Goal: Task Accomplishment & Management: Manage account settings

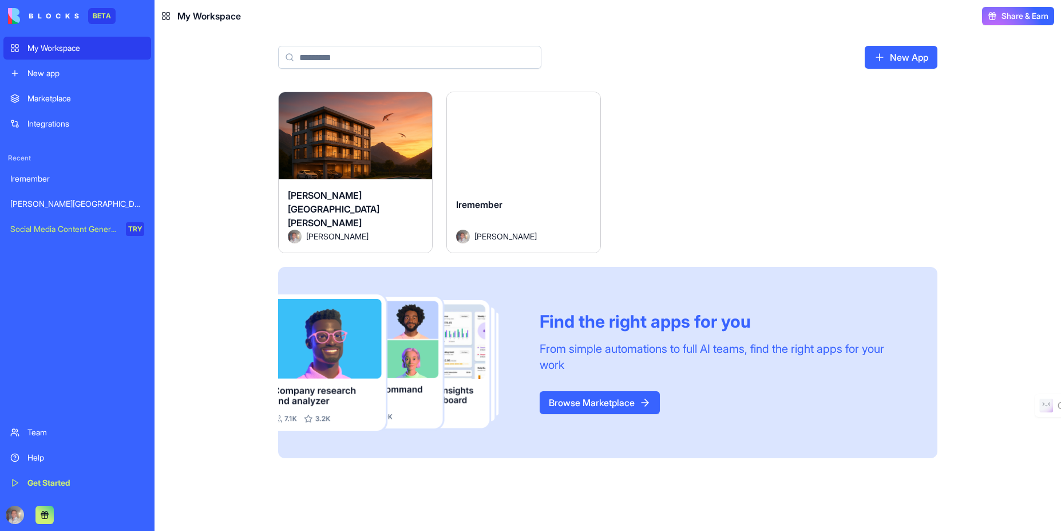
click at [365, 165] on div "Launch" at bounding box center [355, 140] width 153 height 96
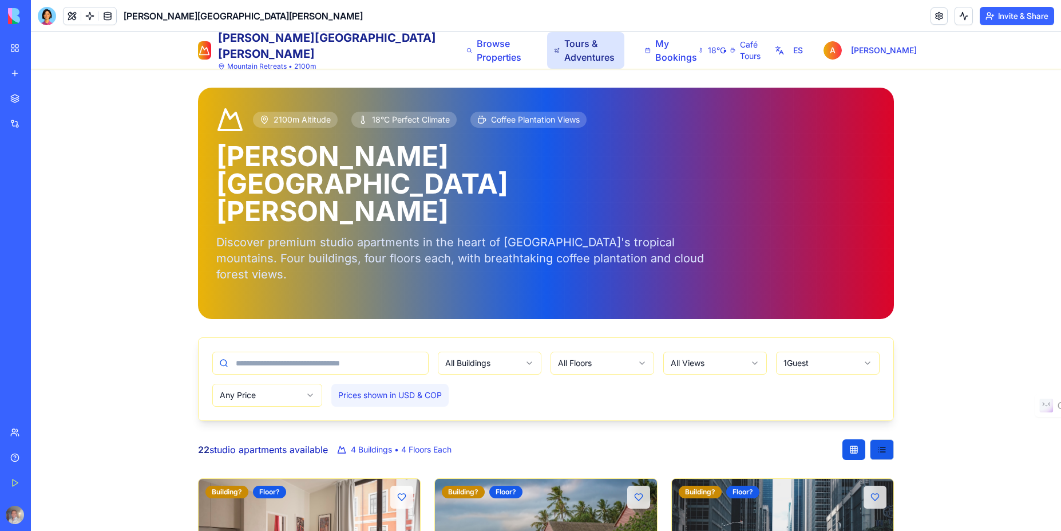
click at [564, 53] on span "Tours & Adventures" at bounding box center [591, 50] width 54 height 27
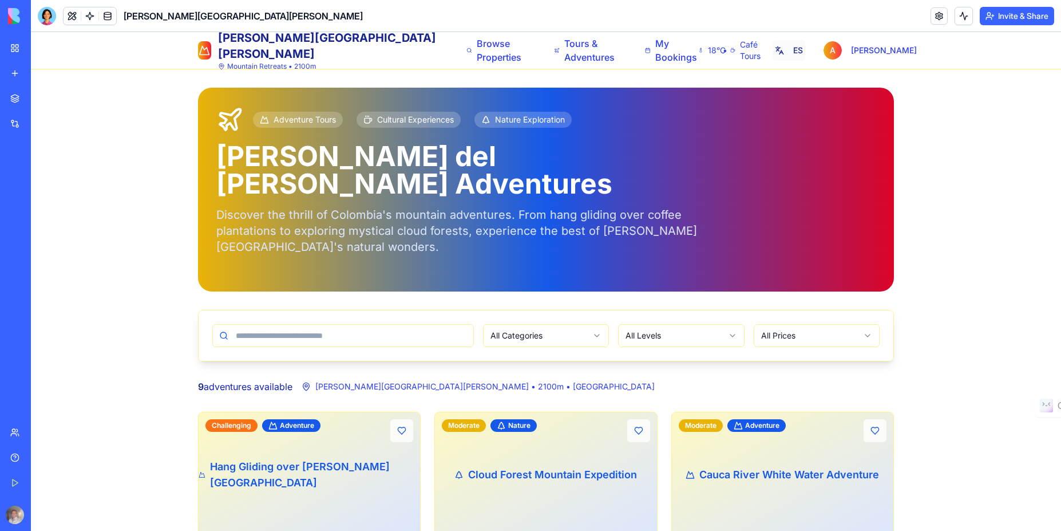
click at [805, 53] on button "ES" at bounding box center [789, 50] width 32 height 21
click at [806, 52] on button "EN" at bounding box center [789, 50] width 33 height 21
click at [804, 49] on button "ES" at bounding box center [789, 50] width 32 height 21
click at [50, 19] on div at bounding box center [47, 16] width 18 height 18
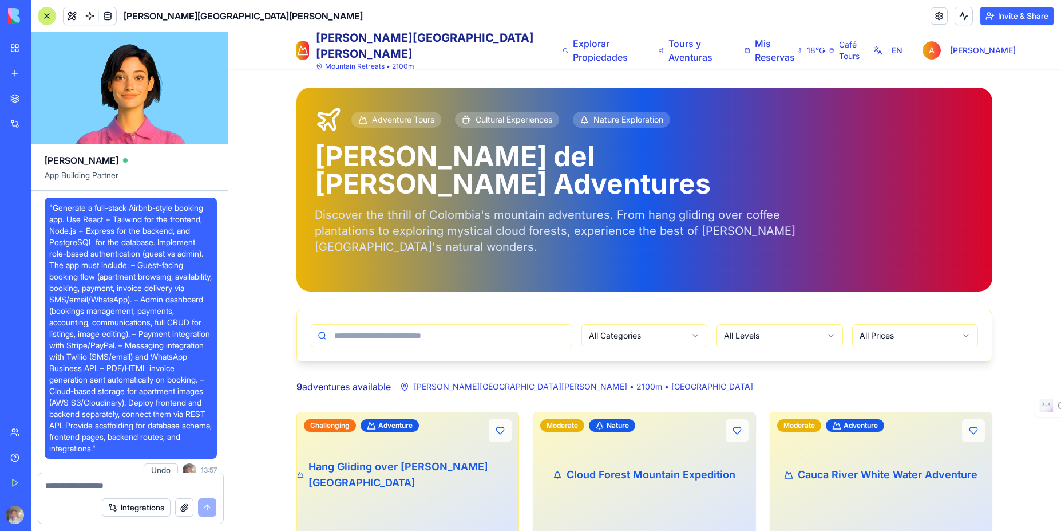
scroll to position [7919, 0]
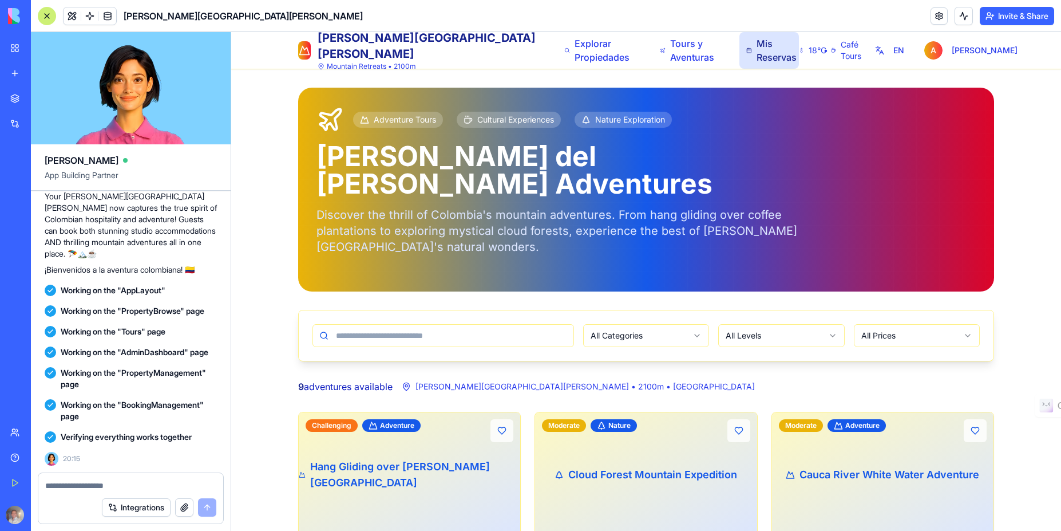
click at [757, 56] on span "Mis Reservas" at bounding box center [774, 50] width 35 height 27
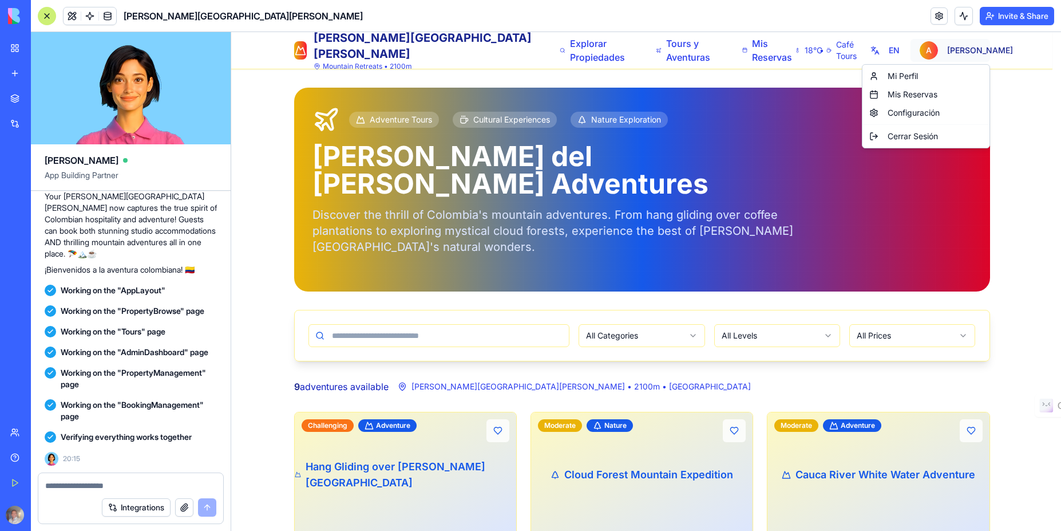
click at [907, 77] on div "Mi Perfil" at bounding box center [926, 76] width 122 height 18
click at [914, 96] on div "Mis Reservas" at bounding box center [926, 94] width 122 height 18
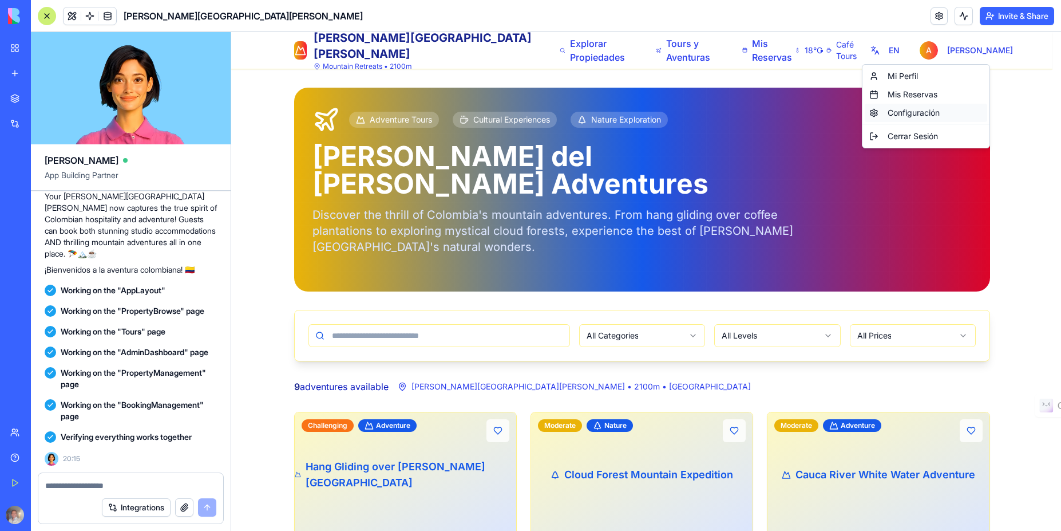
click at [915, 114] on div "Configuración" at bounding box center [926, 113] width 122 height 18
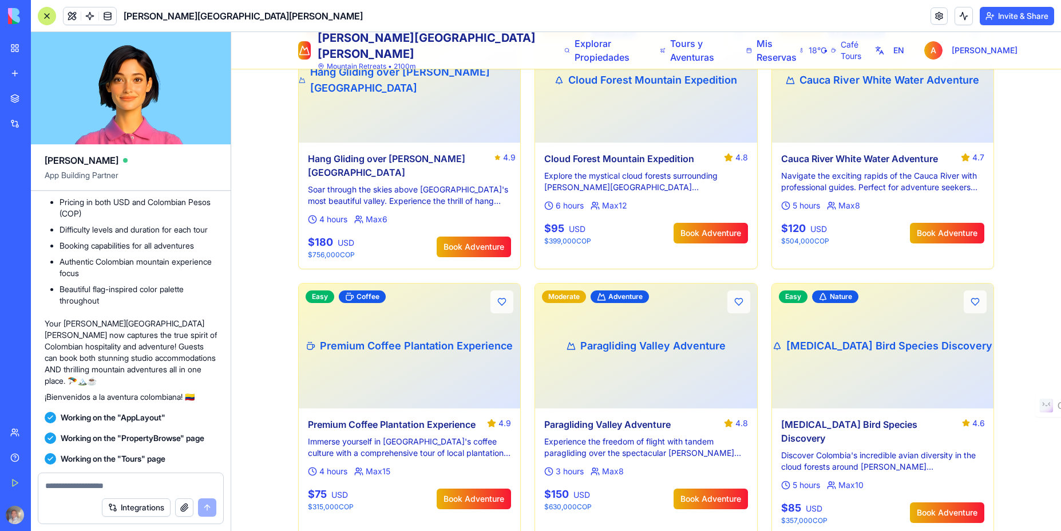
scroll to position [0, 0]
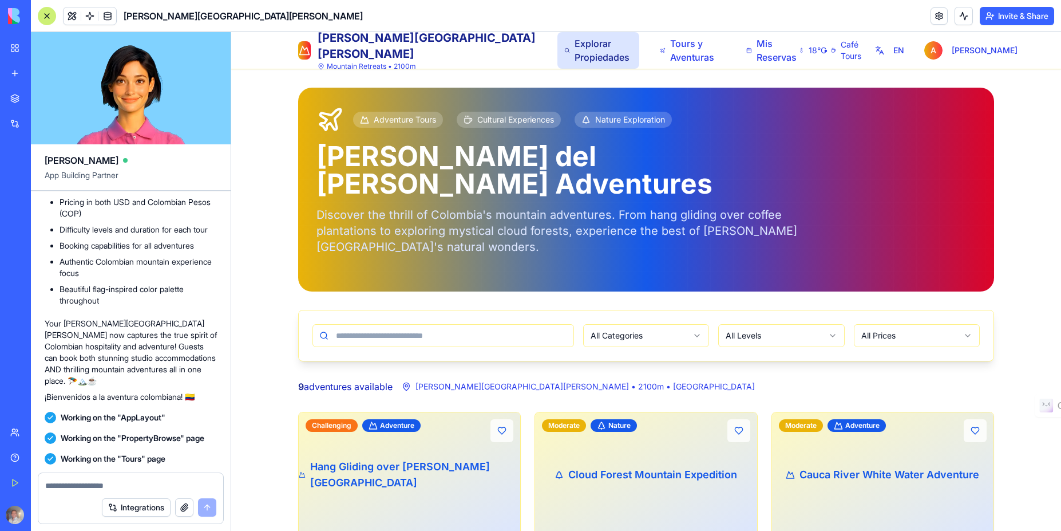
click at [575, 42] on span "Explorar Propiedades" at bounding box center [604, 50] width 58 height 27
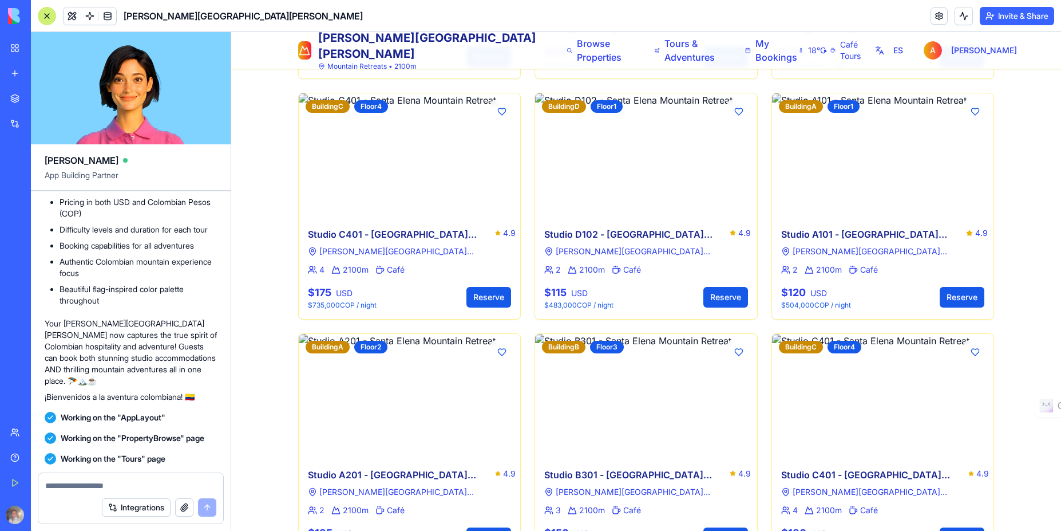
scroll to position [1623, 0]
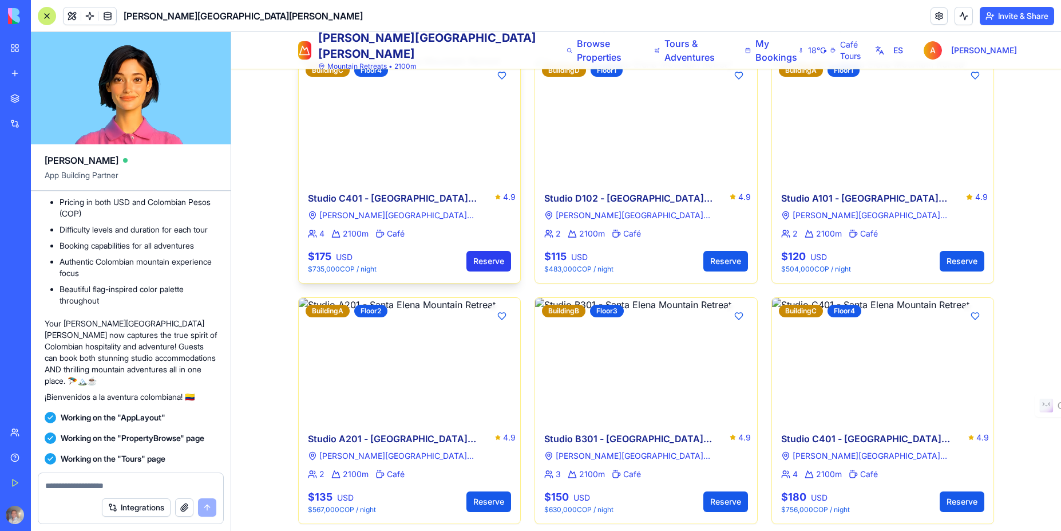
click at [484, 251] on button "Reserve" at bounding box center [489, 261] width 45 height 21
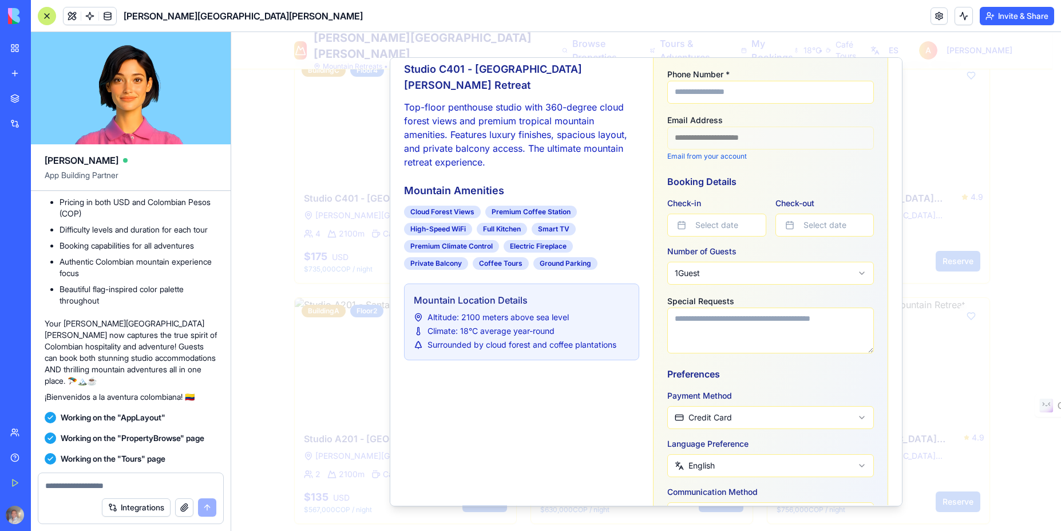
scroll to position [206, 0]
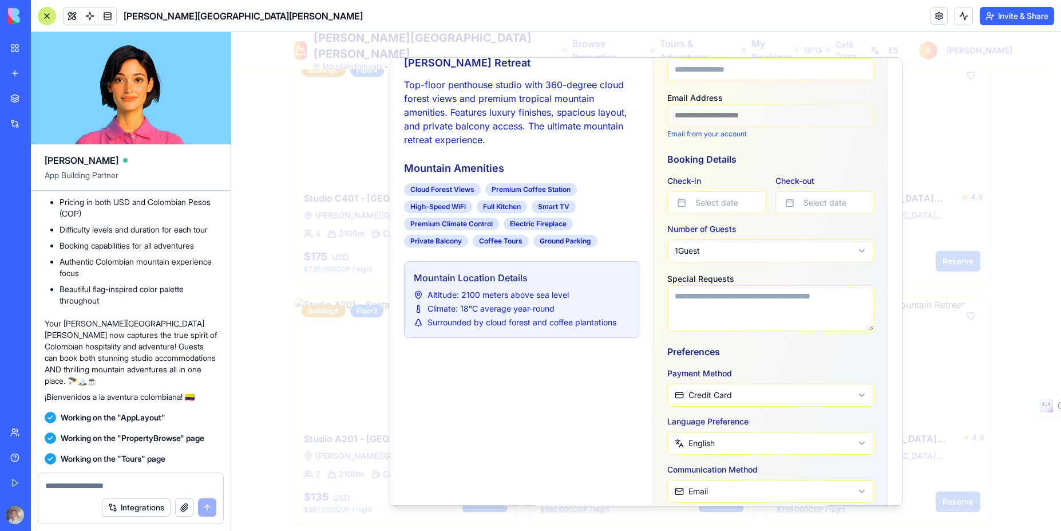
click at [761, 311] on textarea "Special Requests" at bounding box center [770, 308] width 207 height 46
click at [733, 203] on button "Select date" at bounding box center [716, 202] width 99 height 23
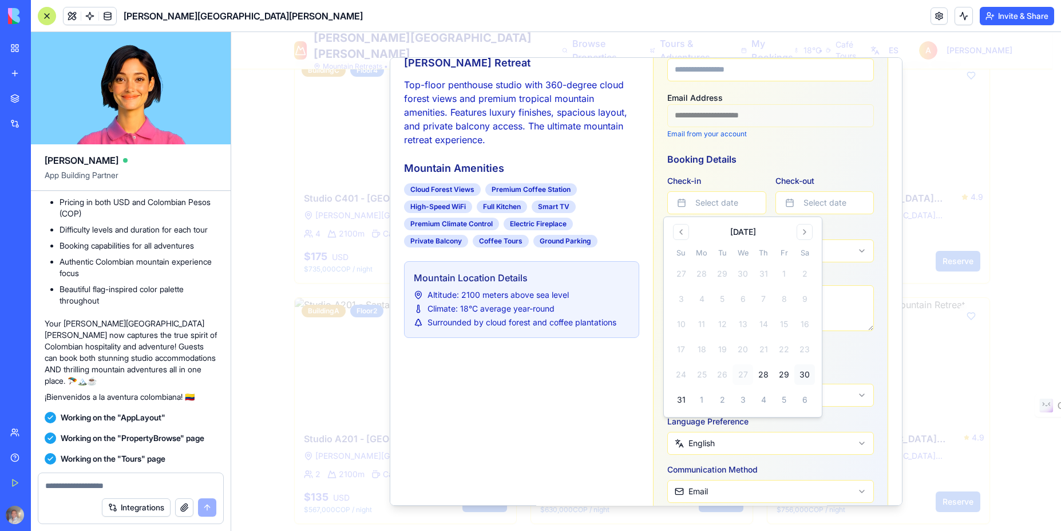
click at [804, 374] on button "30" at bounding box center [805, 374] width 21 height 21
click at [679, 396] on button "31" at bounding box center [681, 399] width 21 height 21
click at [816, 203] on button "Select date" at bounding box center [825, 202] width 99 height 23
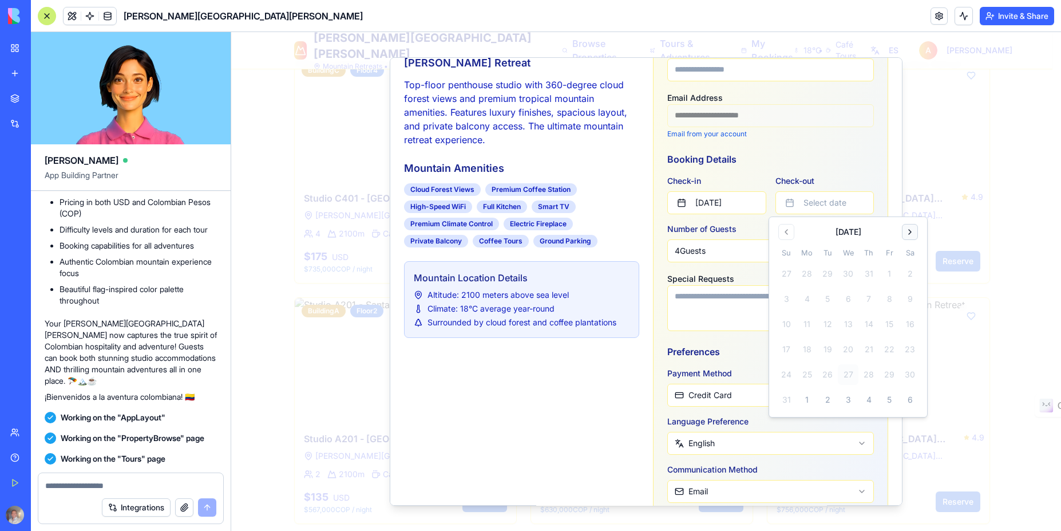
click at [911, 232] on button "Go to next month" at bounding box center [910, 232] width 16 height 16
click at [909, 294] on button "13" at bounding box center [910, 298] width 21 height 21
click at [734, 345] on h3 "Preferences" at bounding box center [770, 352] width 207 height 14
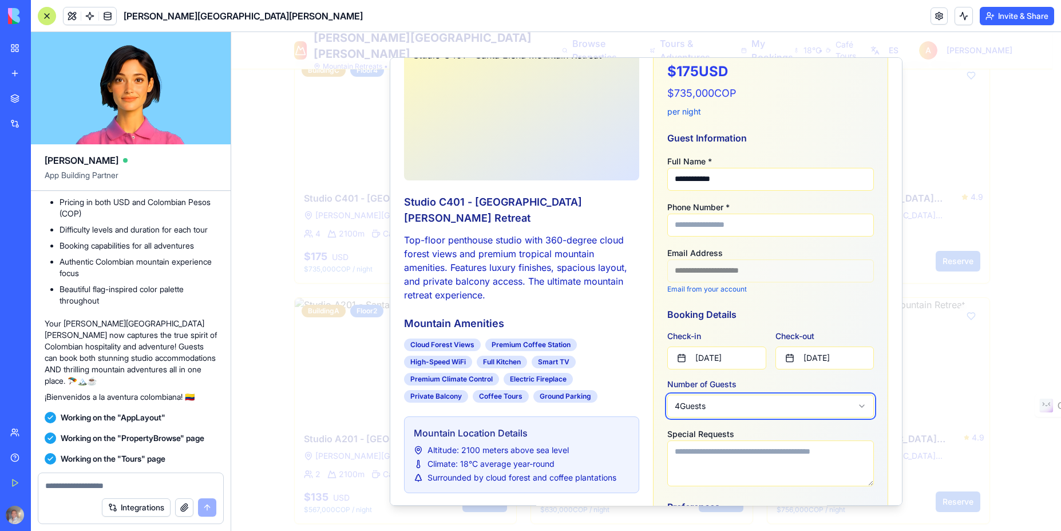
scroll to position [0, 0]
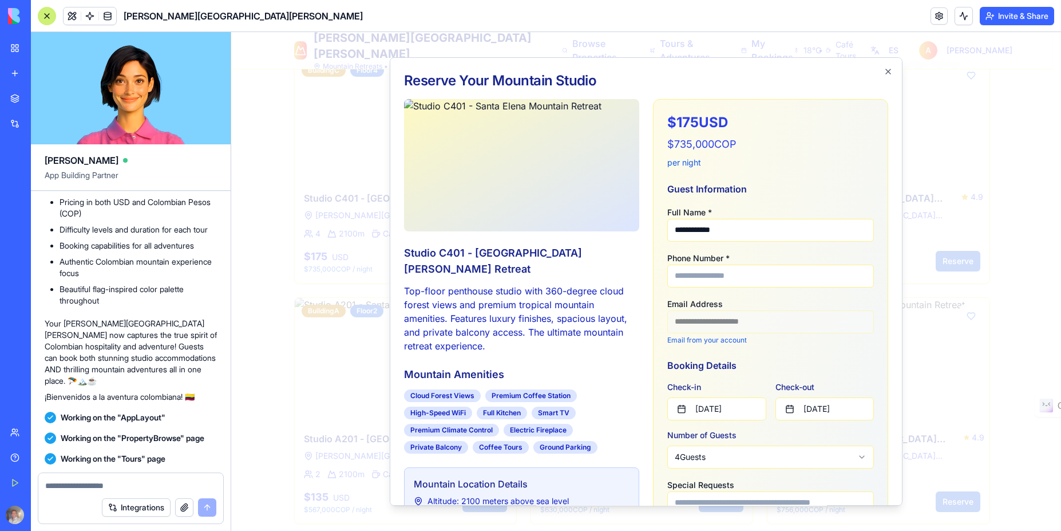
click at [748, 279] on input "Phone Number *" at bounding box center [770, 275] width 207 height 23
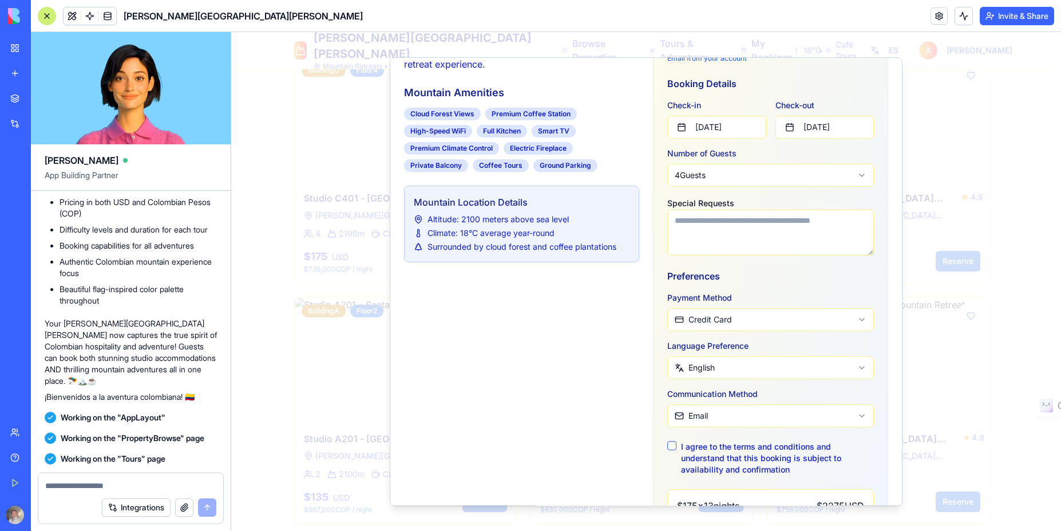
scroll to position [309, 0]
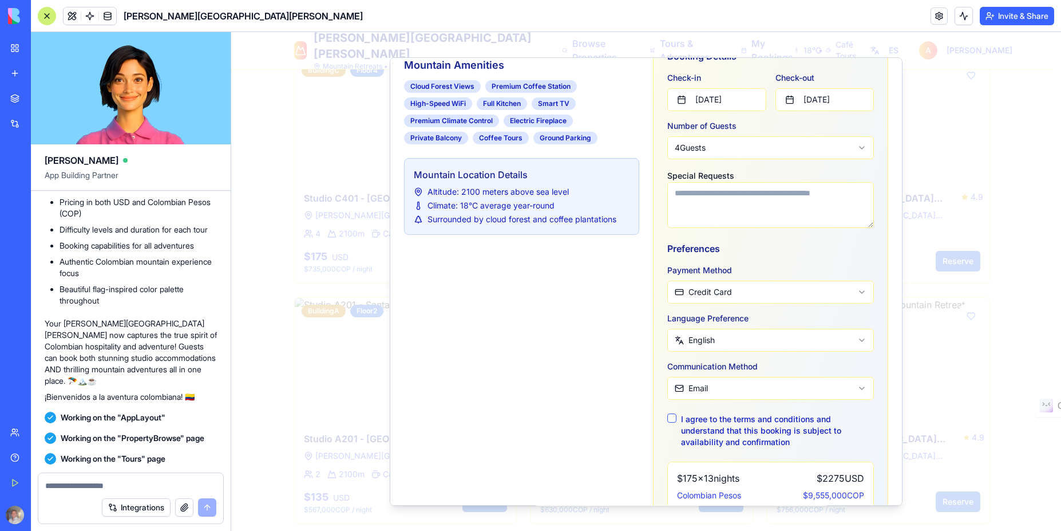
type input "**********"
click at [726, 205] on textarea "Special Requests" at bounding box center [770, 205] width 207 height 46
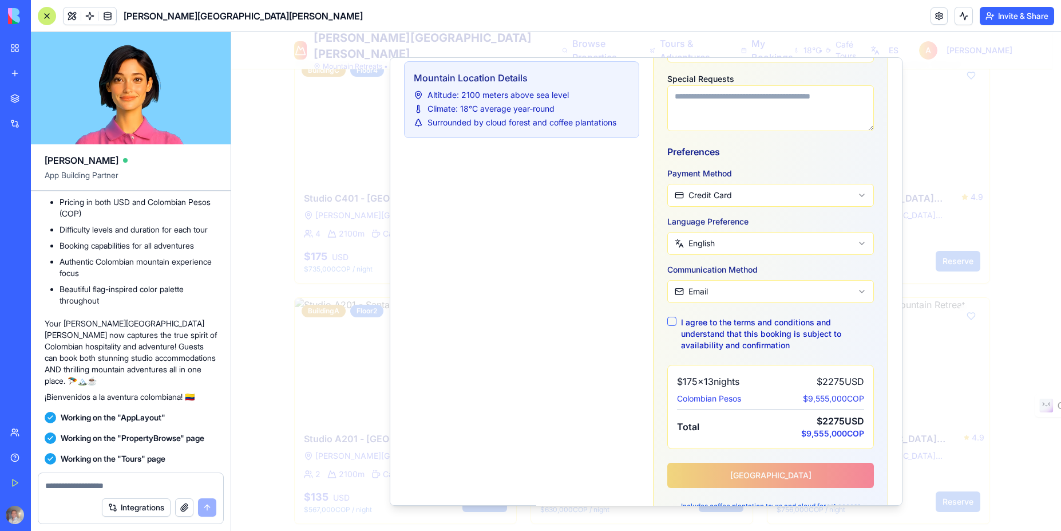
scroll to position [438, 0]
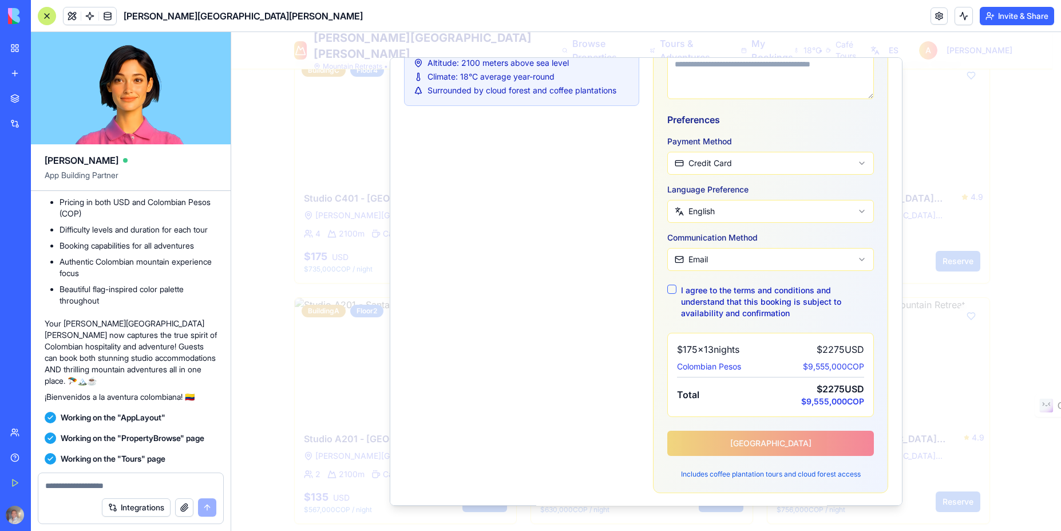
click at [761, 445] on div "**********" at bounding box center [770, 76] width 207 height 803
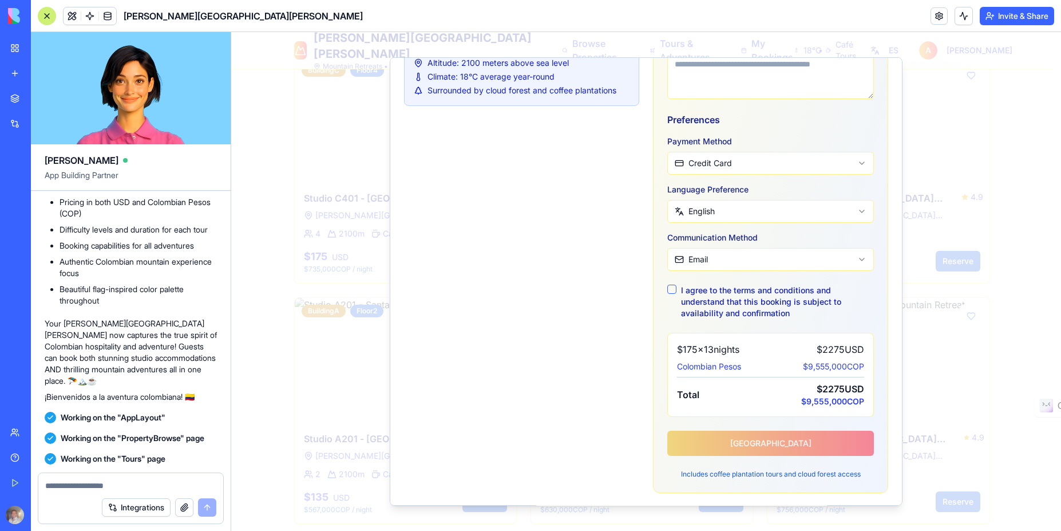
click at [761, 445] on div "**********" at bounding box center [770, 76] width 207 height 803
click at [754, 441] on div "**********" at bounding box center [770, 76] width 207 height 803
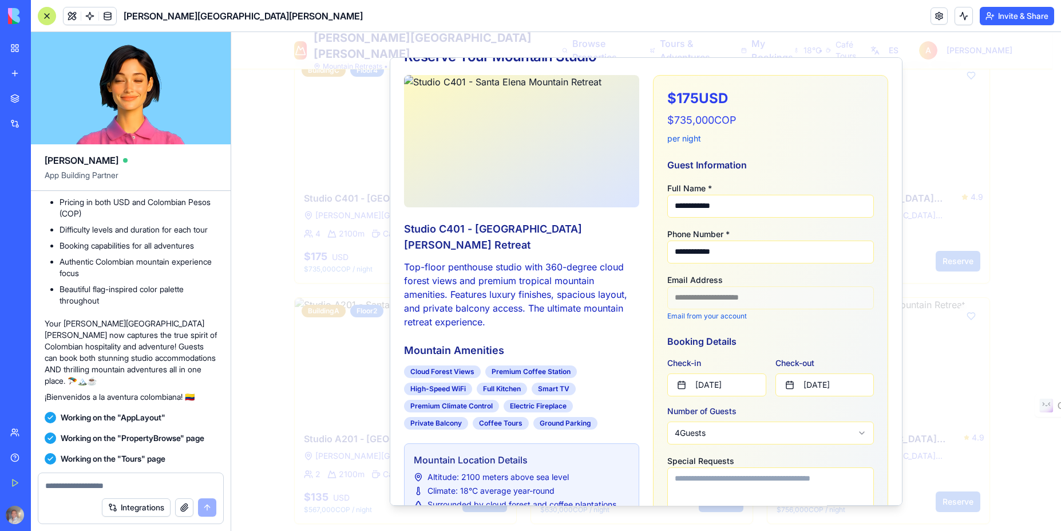
scroll to position [0, 0]
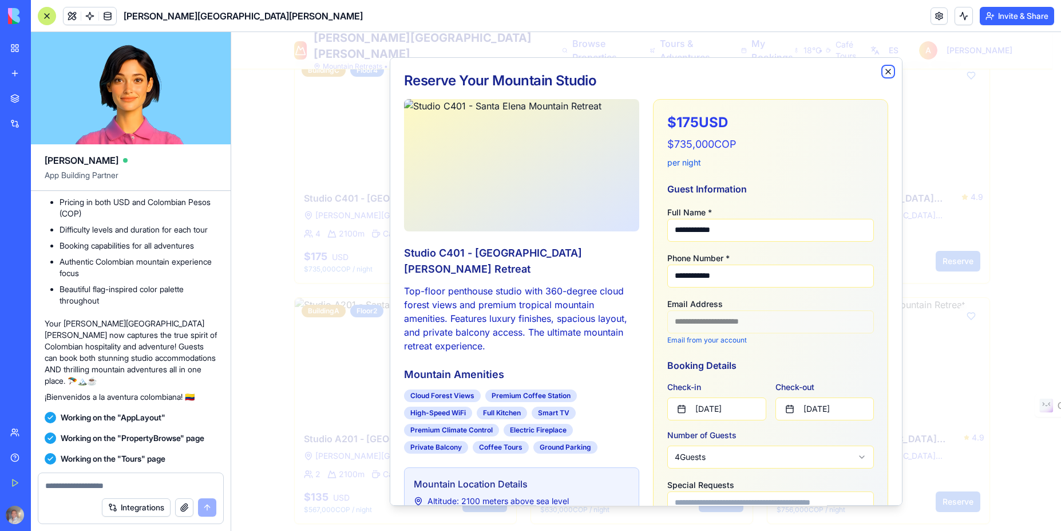
click at [886, 72] on icon "button" at bounding box center [888, 71] width 5 height 5
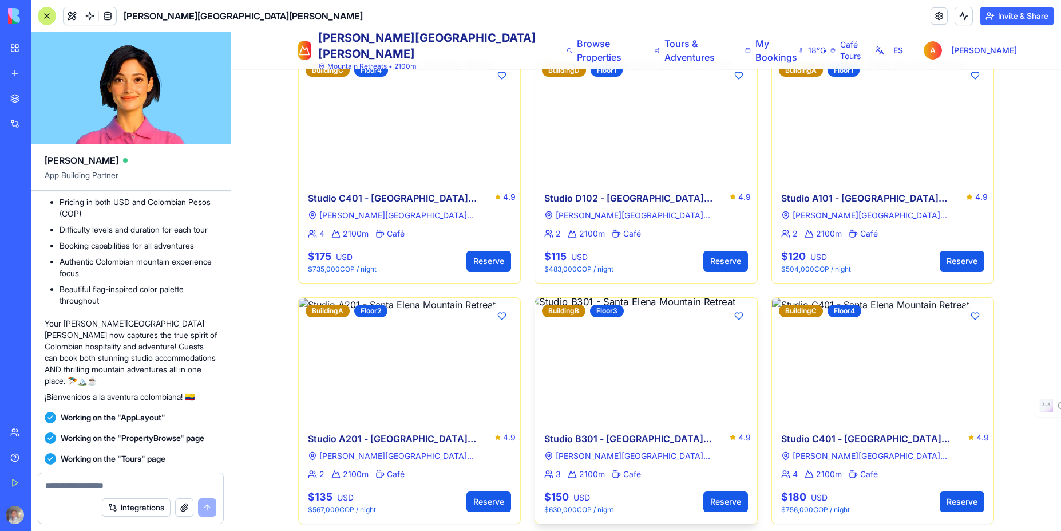
click at [643, 318] on img at bounding box center [646, 360] width 233 height 131
click at [715, 491] on button "Reserve" at bounding box center [725, 501] width 45 height 21
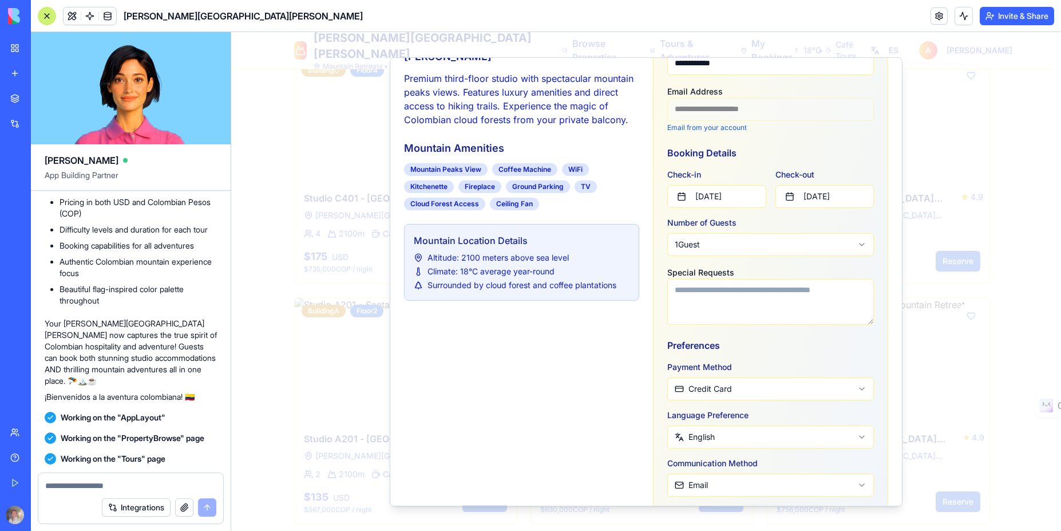
scroll to position [232, 0]
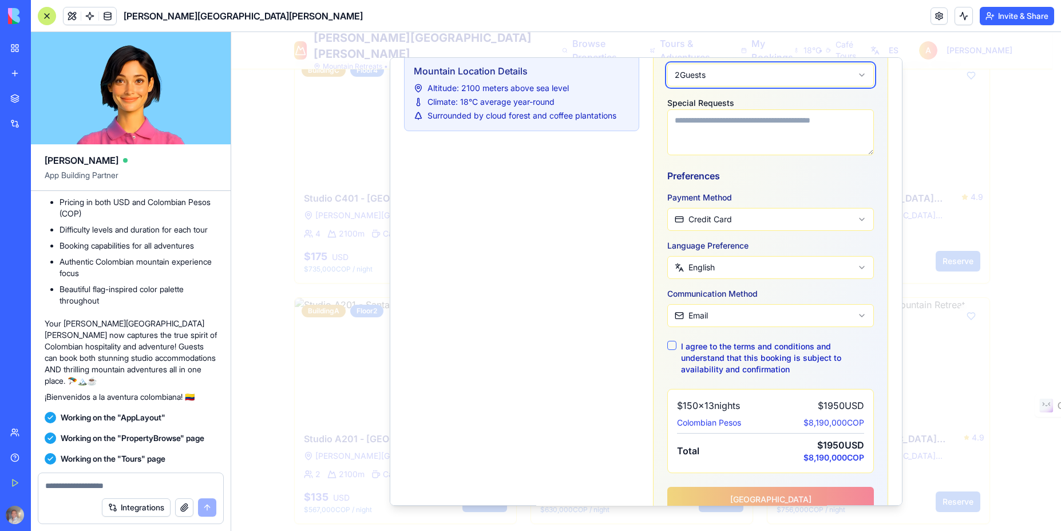
scroll to position [386, 0]
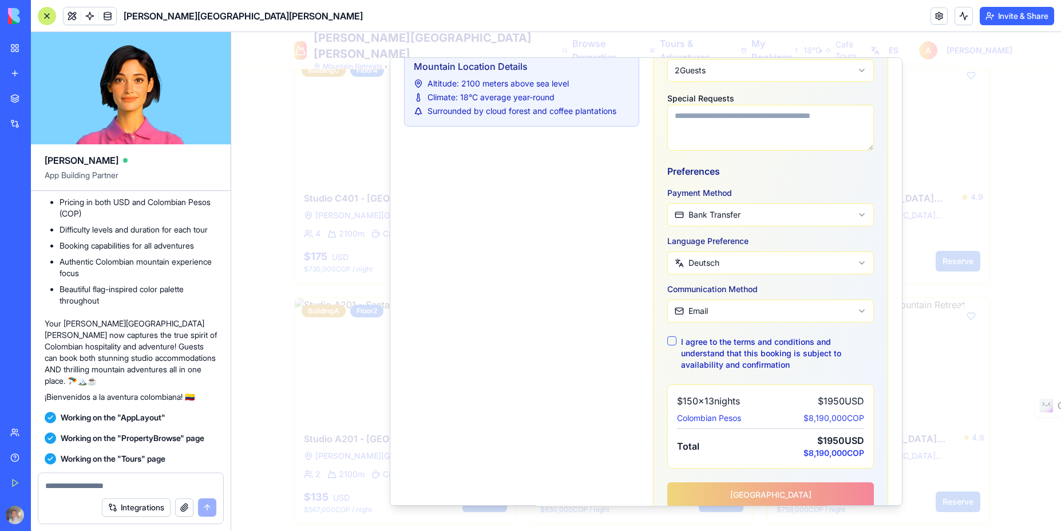
click at [669, 343] on button "I agree to the terms and conditions and understand that this booking is subject…" at bounding box center [671, 340] width 9 height 9
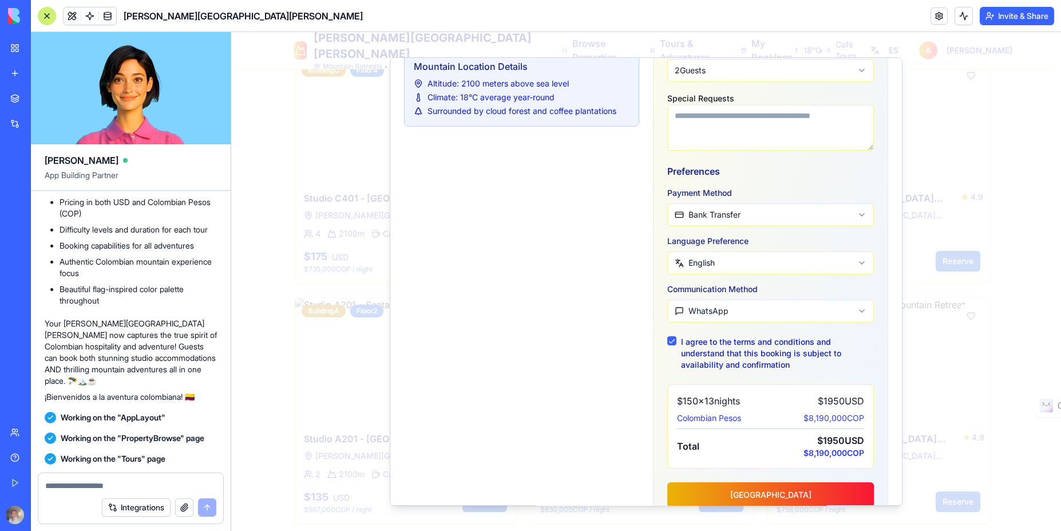
scroll to position [439, 0]
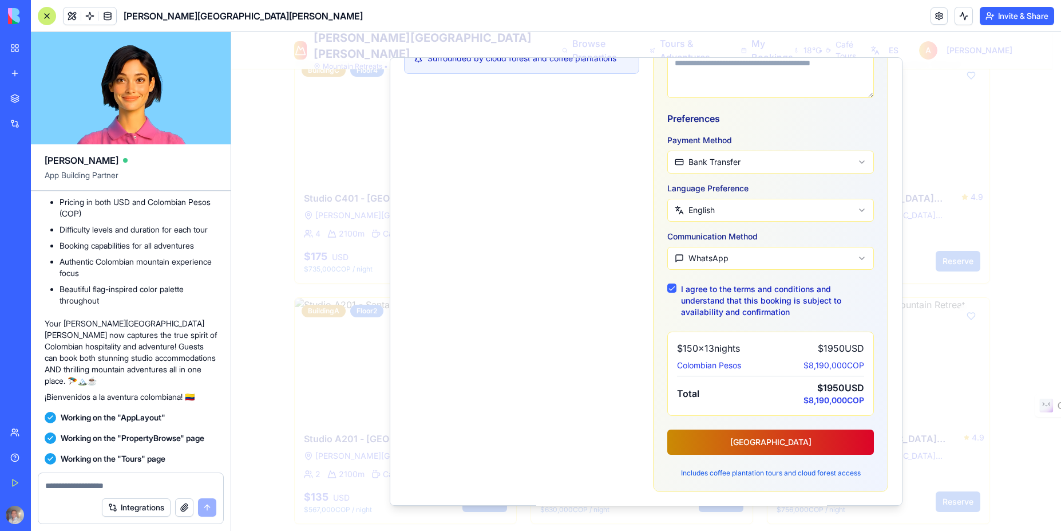
click at [773, 442] on button "[GEOGRAPHIC_DATA]" at bounding box center [770, 441] width 207 height 25
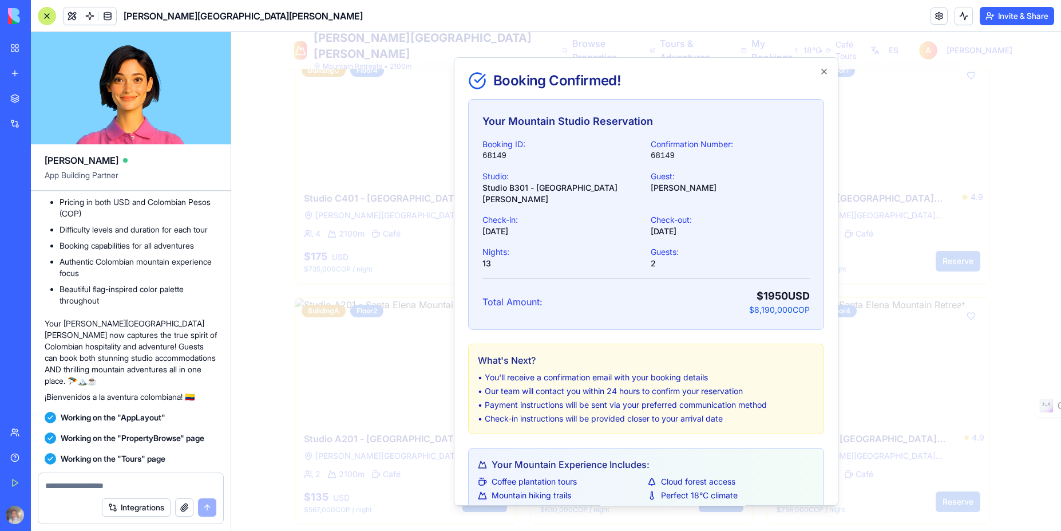
scroll to position [56, 0]
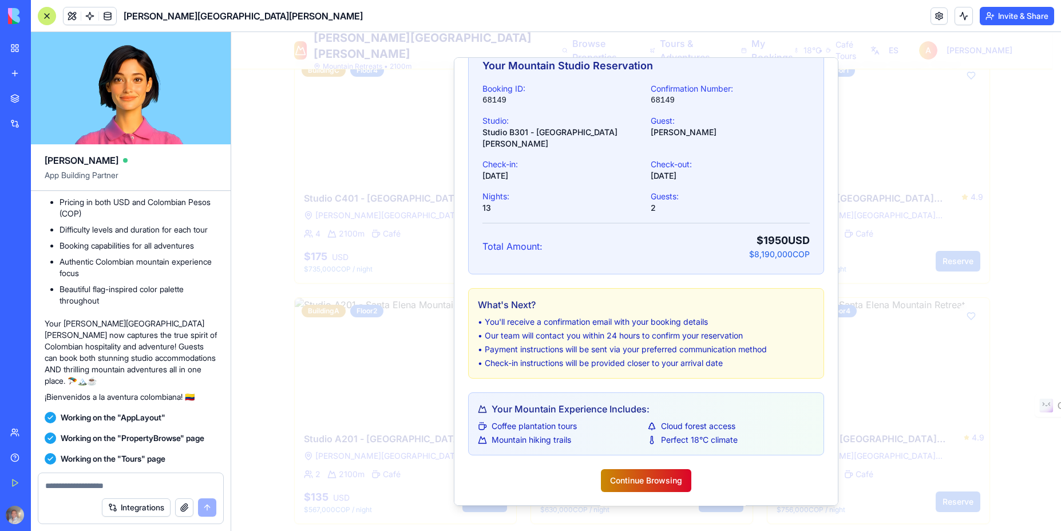
click at [647, 480] on button "Continue Browsing" at bounding box center [646, 480] width 90 height 23
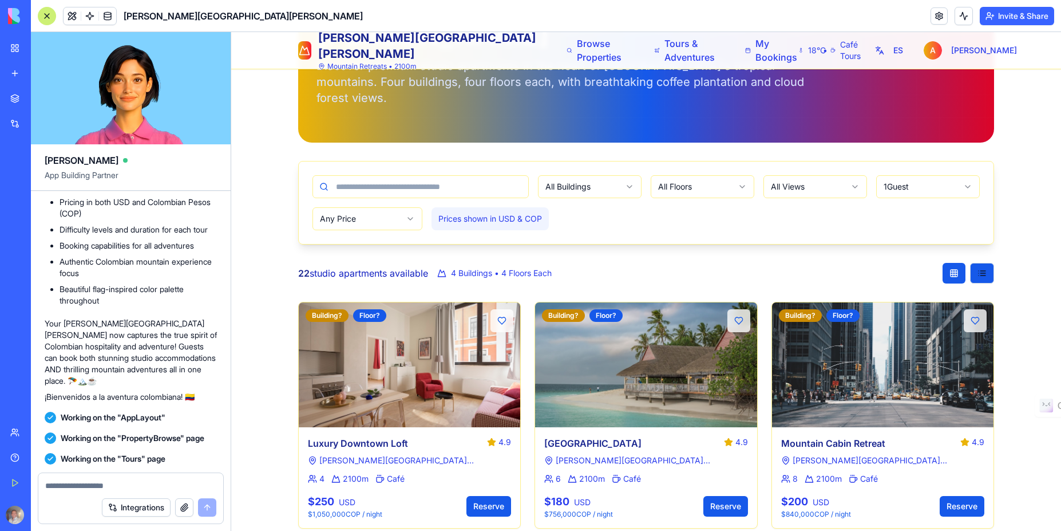
scroll to position [0, 0]
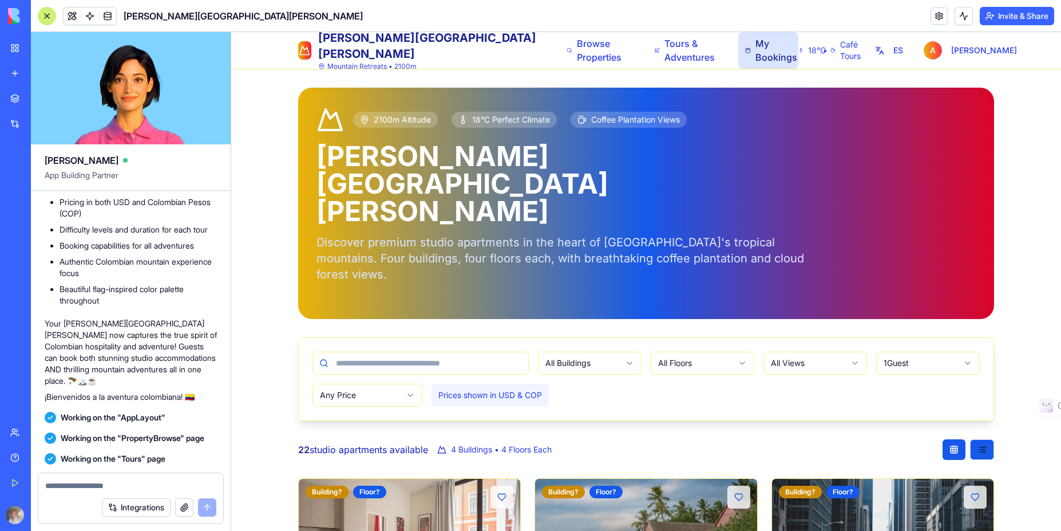
click at [756, 50] on span "My Bookings" at bounding box center [773, 50] width 35 height 27
click at [756, 62] on span "My Bookings" at bounding box center [773, 50] width 35 height 27
click at [756, 46] on span "My Bookings" at bounding box center [773, 50] width 35 height 27
click at [845, 49] on span "Café Tours" at bounding box center [851, 50] width 23 height 23
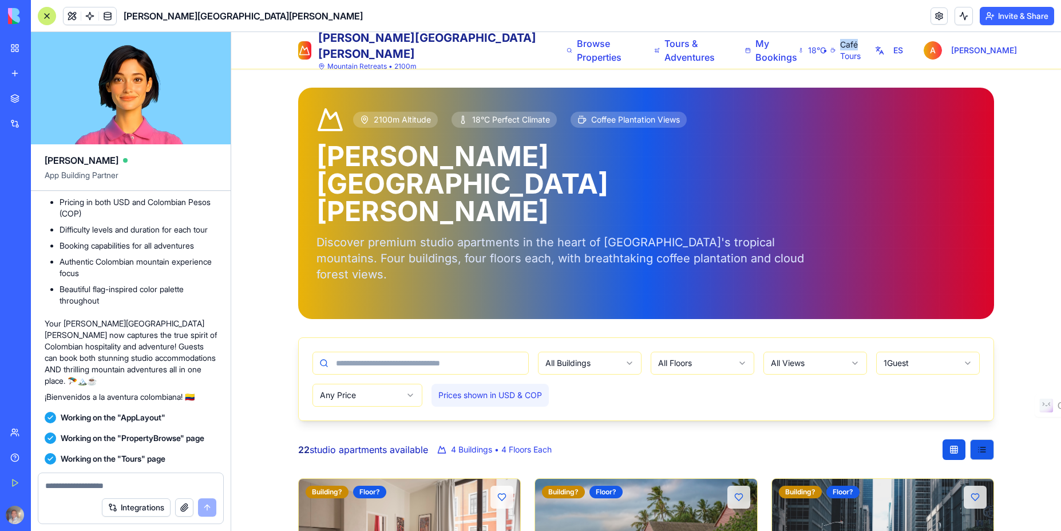
click at [845, 49] on span "Café Tours" at bounding box center [851, 50] width 23 height 23
click at [844, 54] on span "Café Tours" at bounding box center [851, 50] width 23 height 23
click at [905, 55] on button "ES" at bounding box center [889, 50] width 32 height 21
click at [906, 55] on button "EN" at bounding box center [889, 50] width 33 height 21
click at [905, 50] on button "ES" at bounding box center [889, 50] width 32 height 21
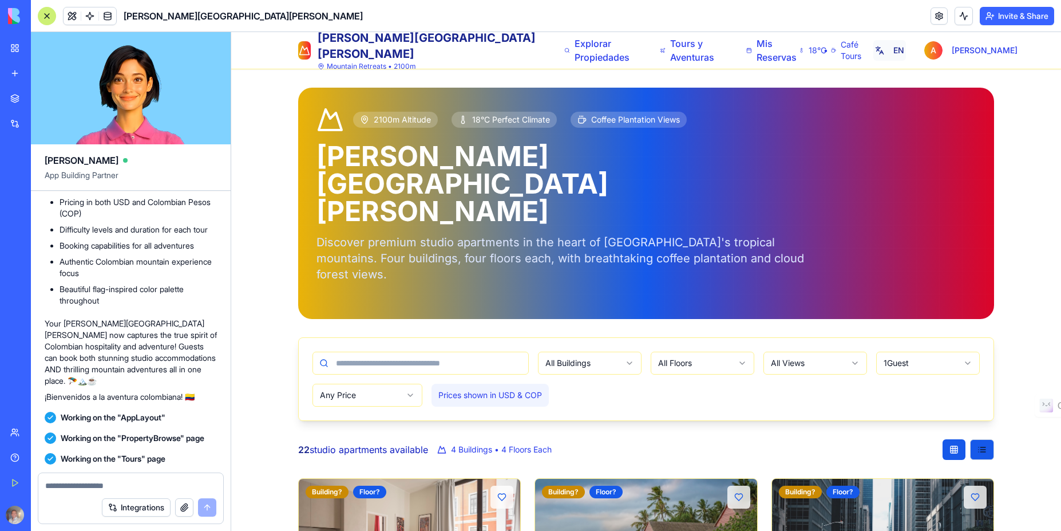
click at [906, 54] on button "EN" at bounding box center [889, 50] width 33 height 21
click at [905, 54] on button "ES" at bounding box center [889, 50] width 32 height 21
click at [906, 54] on button "EN" at bounding box center [889, 50] width 33 height 21
click at [74, 478] on div at bounding box center [130, 482] width 185 height 18
click at [77, 485] on textarea at bounding box center [130, 485] width 171 height 11
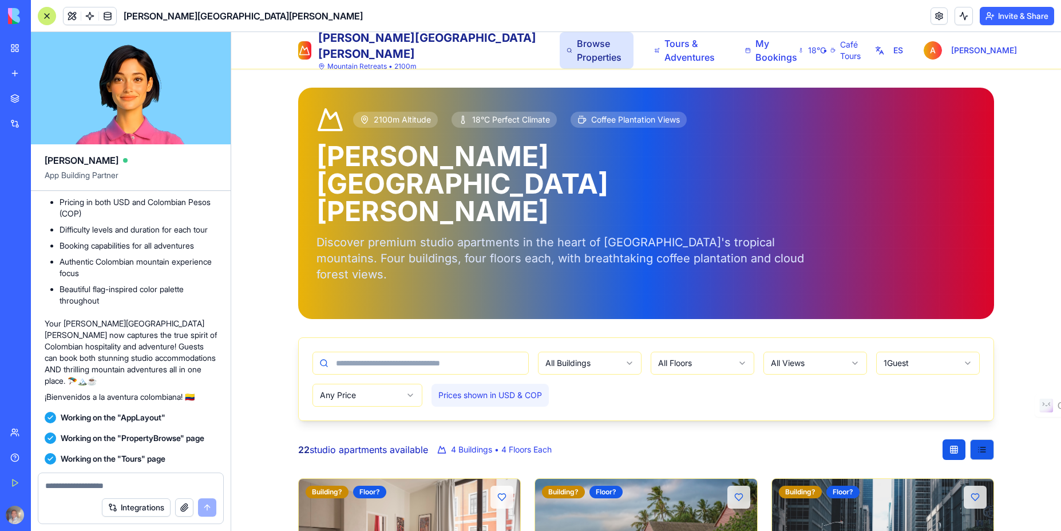
click at [577, 51] on span "Browse Properties" at bounding box center [602, 50] width 50 height 27
click at [665, 50] on span "Tours & Adventures" at bounding box center [692, 50] width 54 height 27
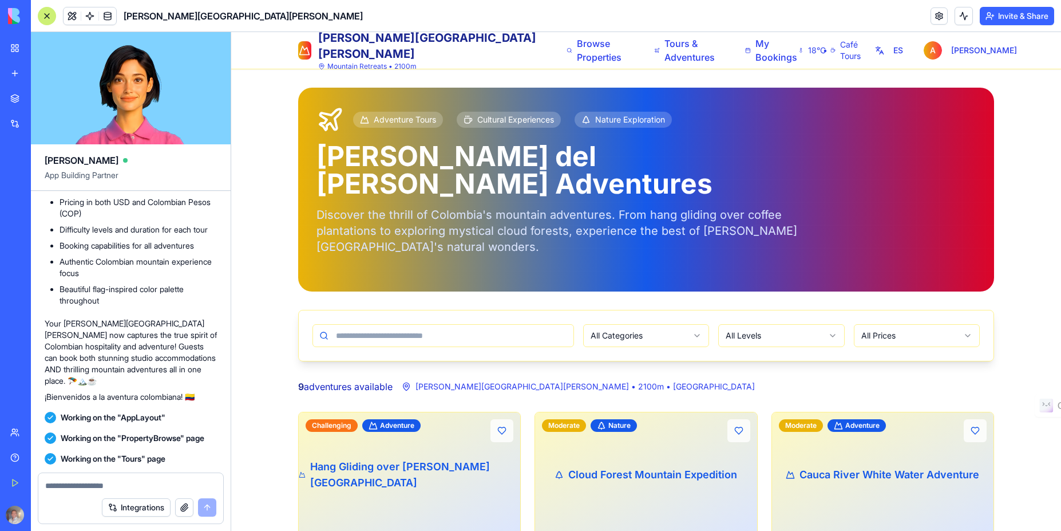
click at [72, 15] on button at bounding box center [72, 15] width 17 height 17
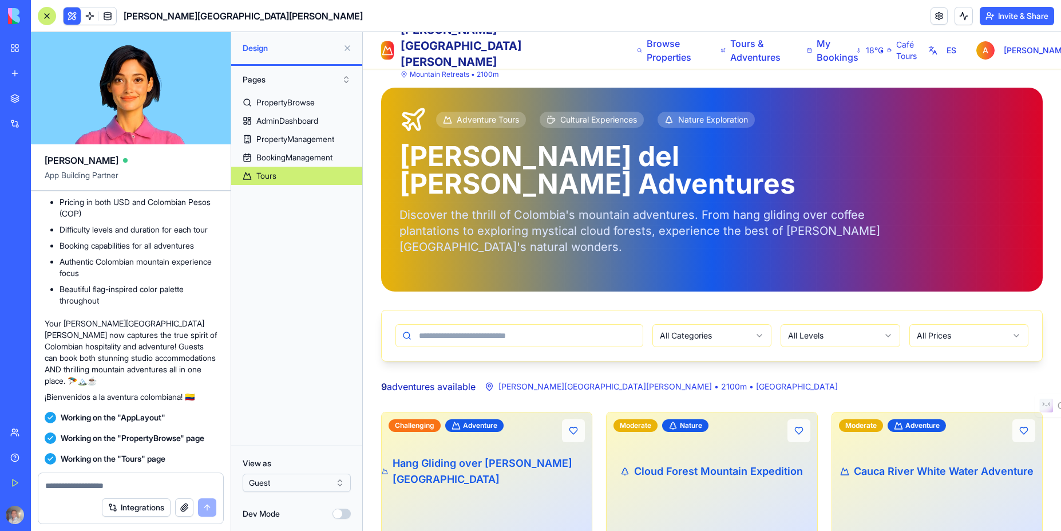
click at [310, 482] on html "BETA My Workspace New app Marketplace Integrations Recent Iremember [PERSON_NAM…" at bounding box center [530, 265] width 1061 height 531
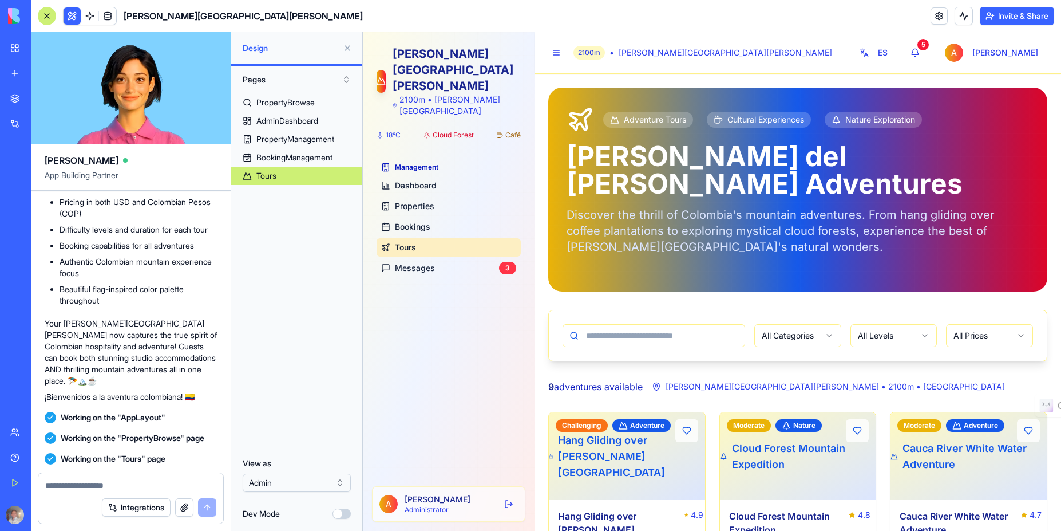
click at [515, 131] on span "Café" at bounding box center [512, 135] width 15 height 9
click at [444, 131] on span "Cloud Forest" at bounding box center [453, 135] width 41 height 9
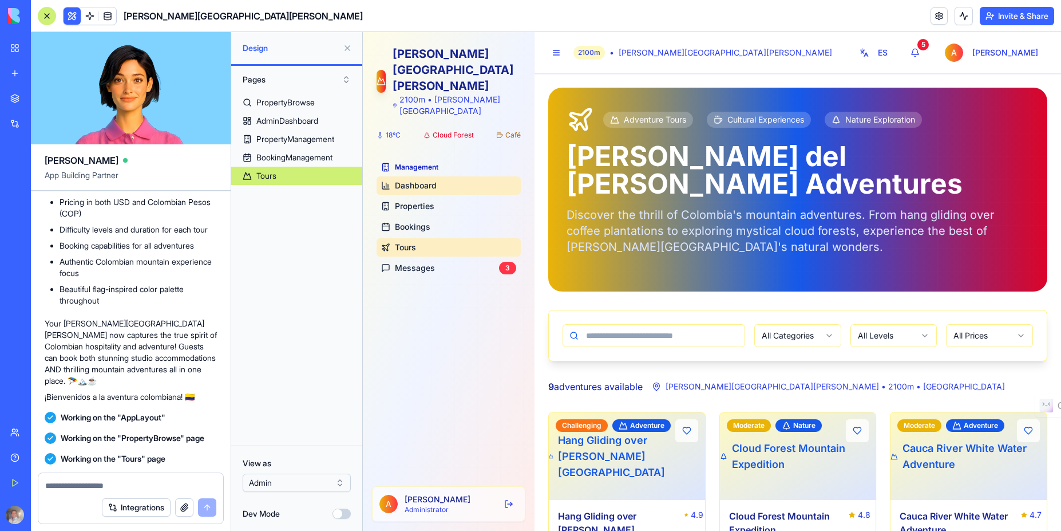
click at [426, 180] on span "Dashboard" at bounding box center [416, 185] width 42 height 11
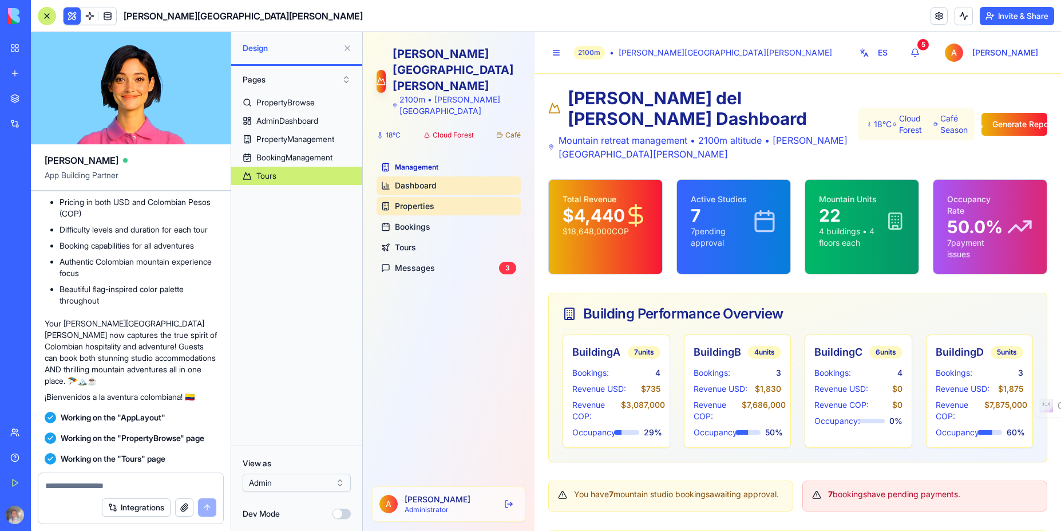
click at [425, 200] on span "Properties" at bounding box center [414, 205] width 39 height 11
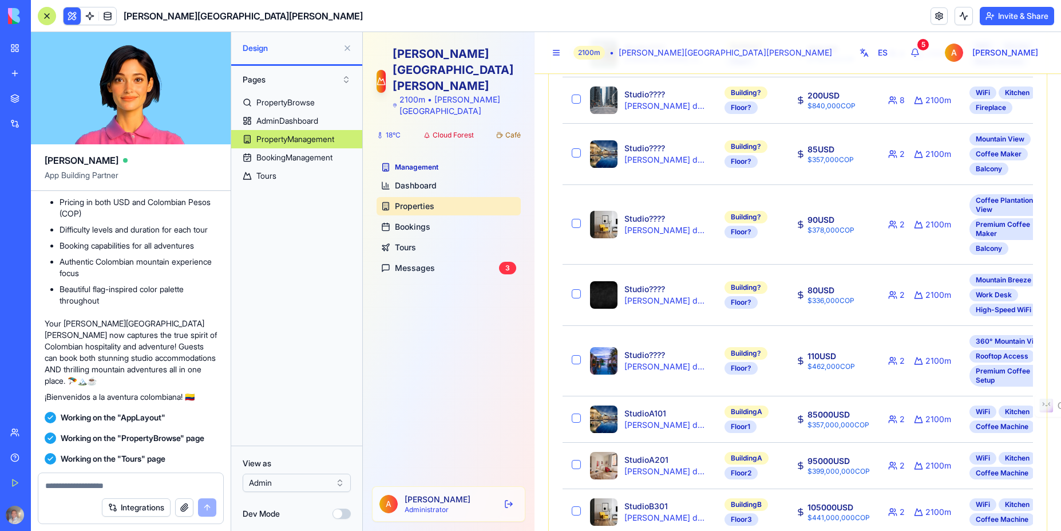
scroll to position [429, 0]
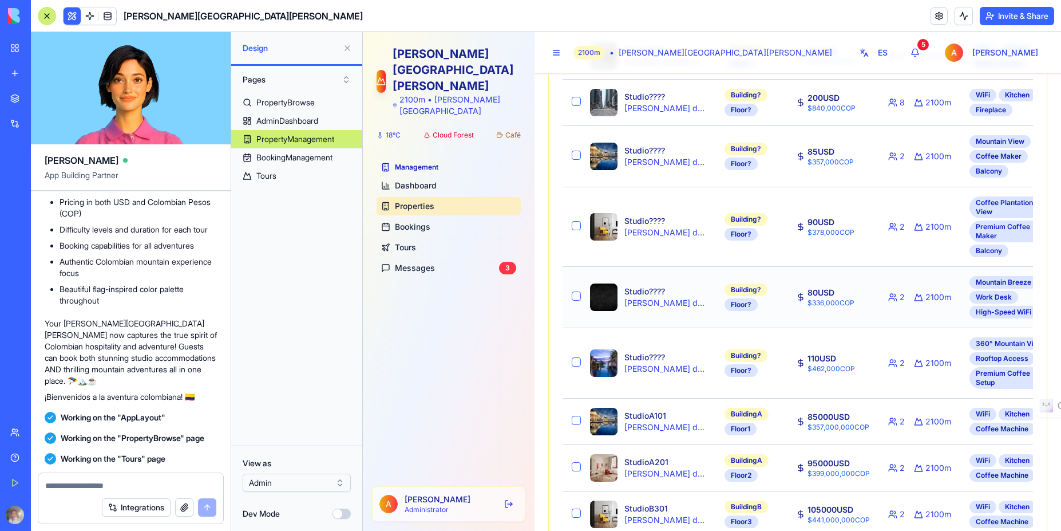
click at [568, 327] on td at bounding box center [572, 296] width 18 height 61
click at [577, 301] on button "button" at bounding box center [576, 295] width 9 height 9
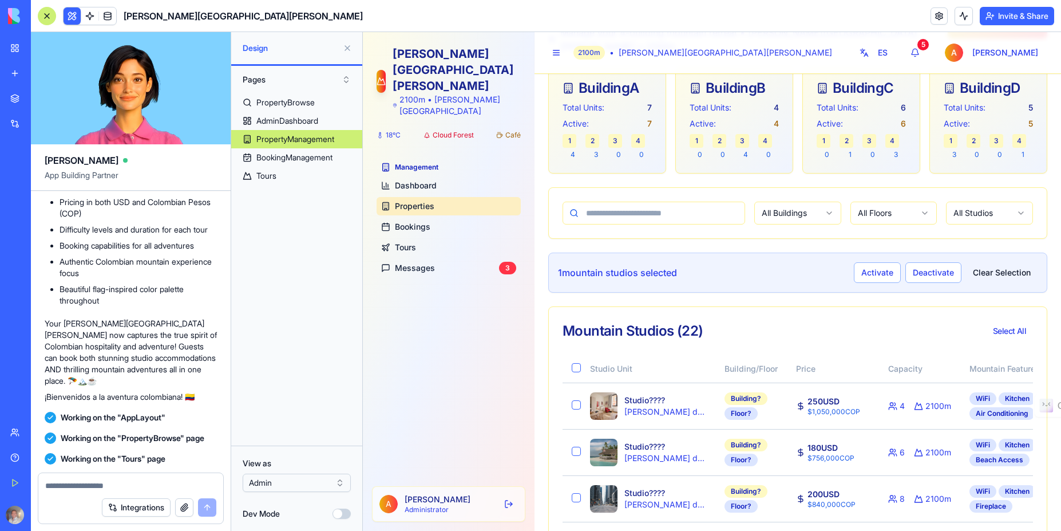
scroll to position [0, 0]
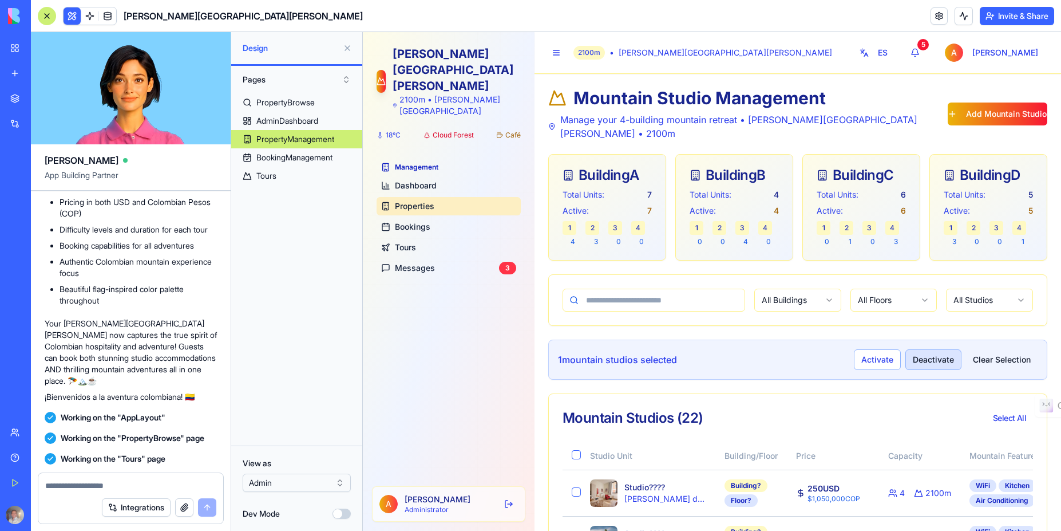
click at [930, 349] on button "Deactivate" at bounding box center [934, 359] width 56 height 21
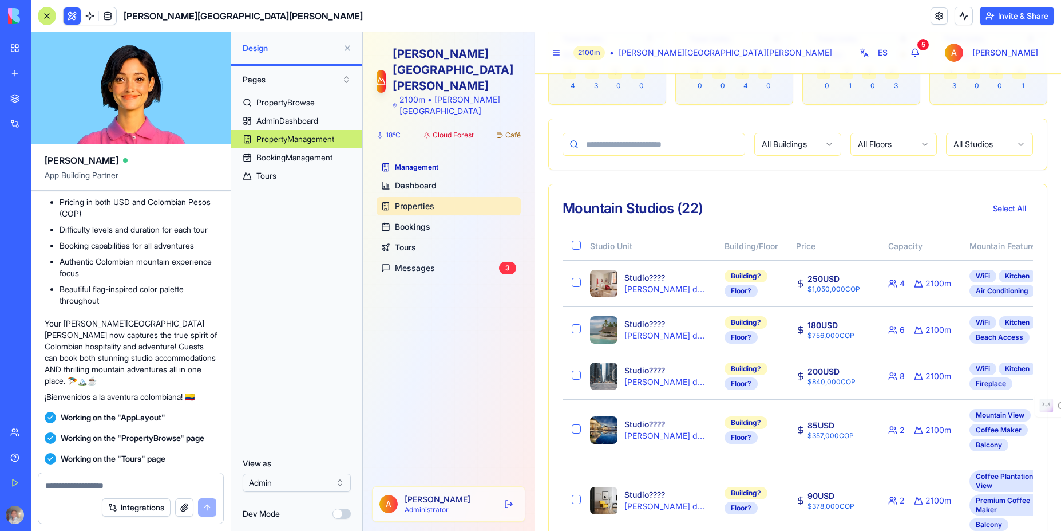
scroll to position [155, 0]
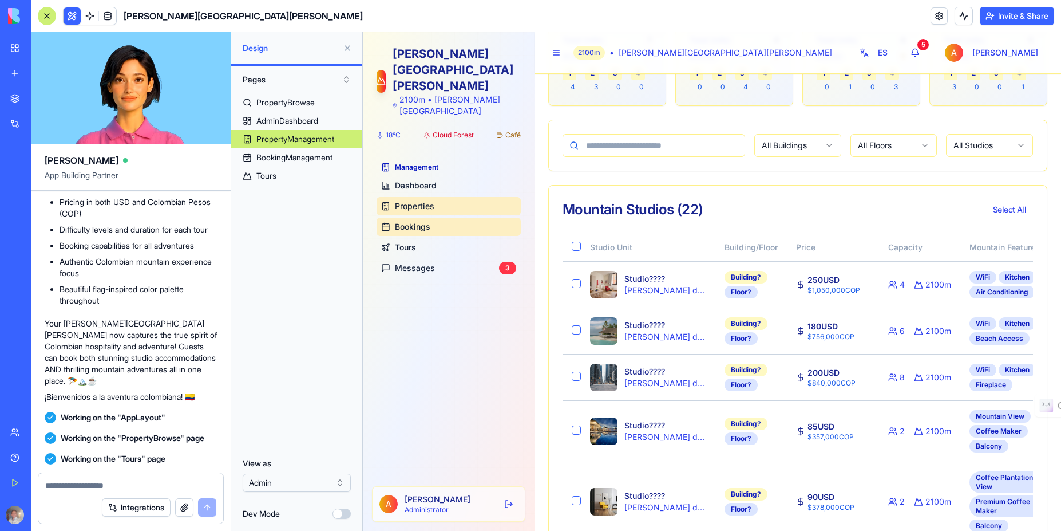
click at [420, 218] on link "Bookings" at bounding box center [449, 227] width 144 height 18
